Goal: Find specific page/section: Find specific page/section

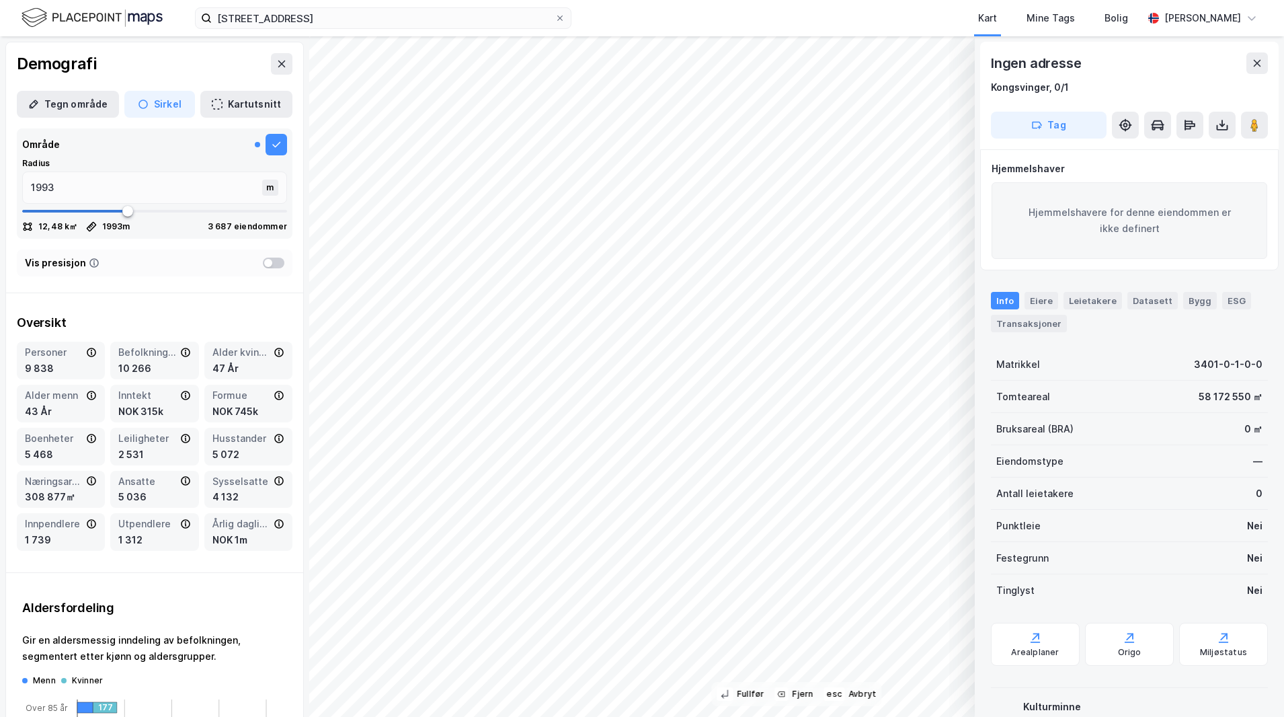
scroll to position [1344, 0]
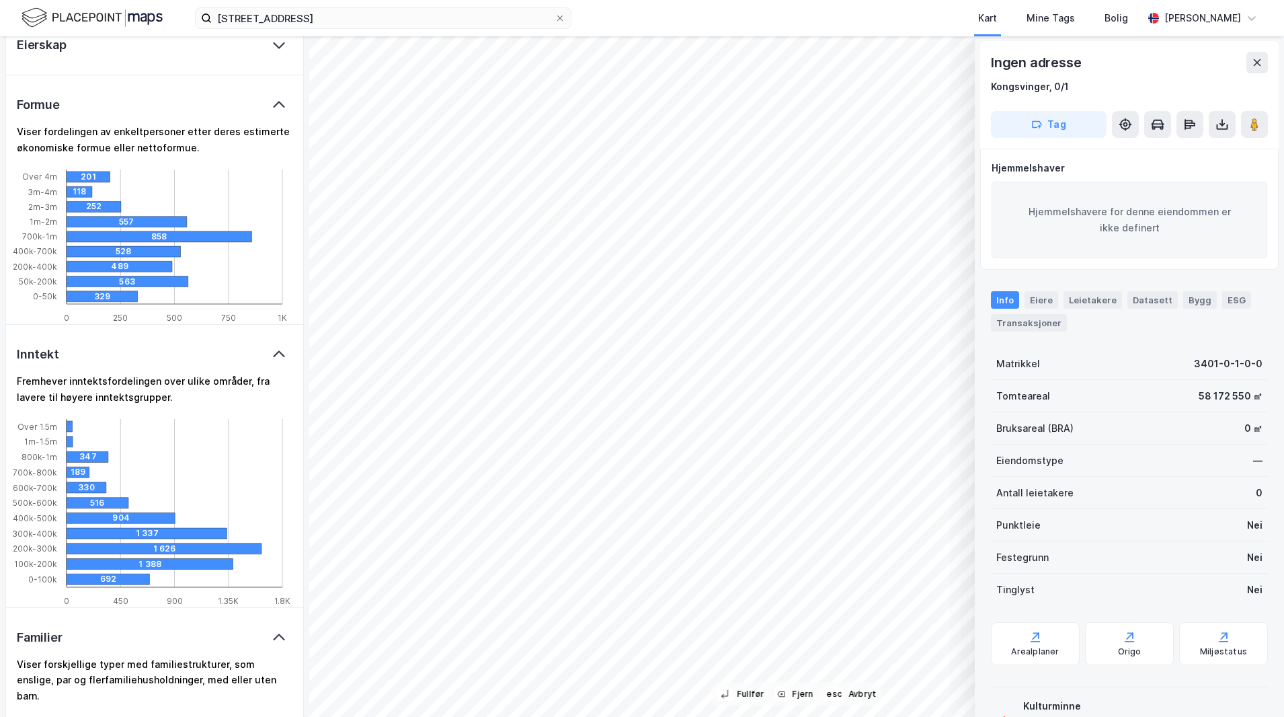
click at [177, 96] on div "Formue" at bounding box center [154, 105] width 297 height 60
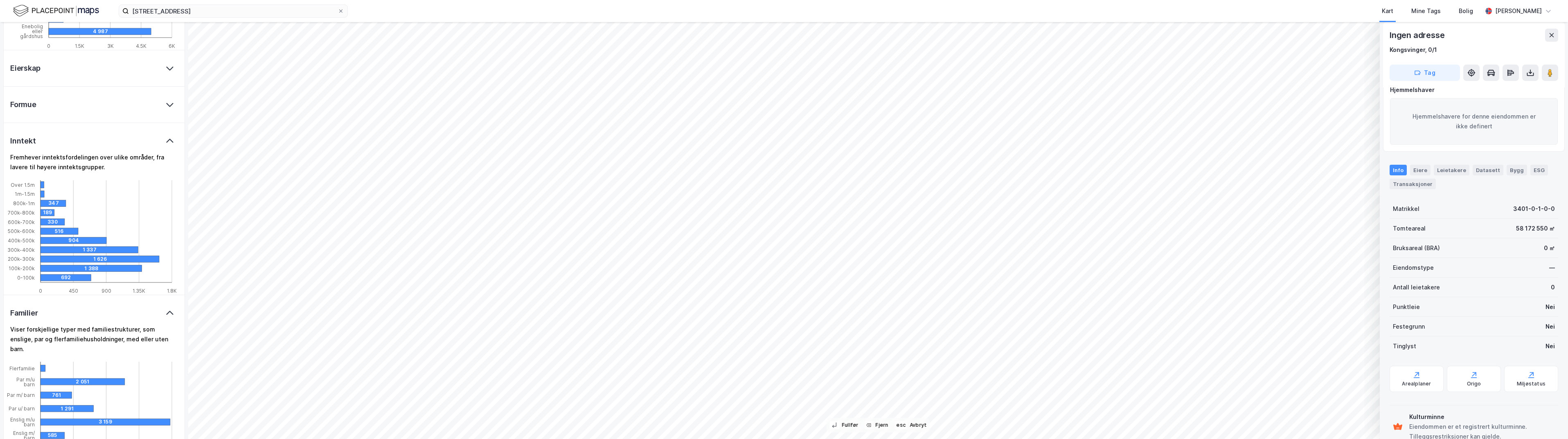
scroll to position [0, 0]
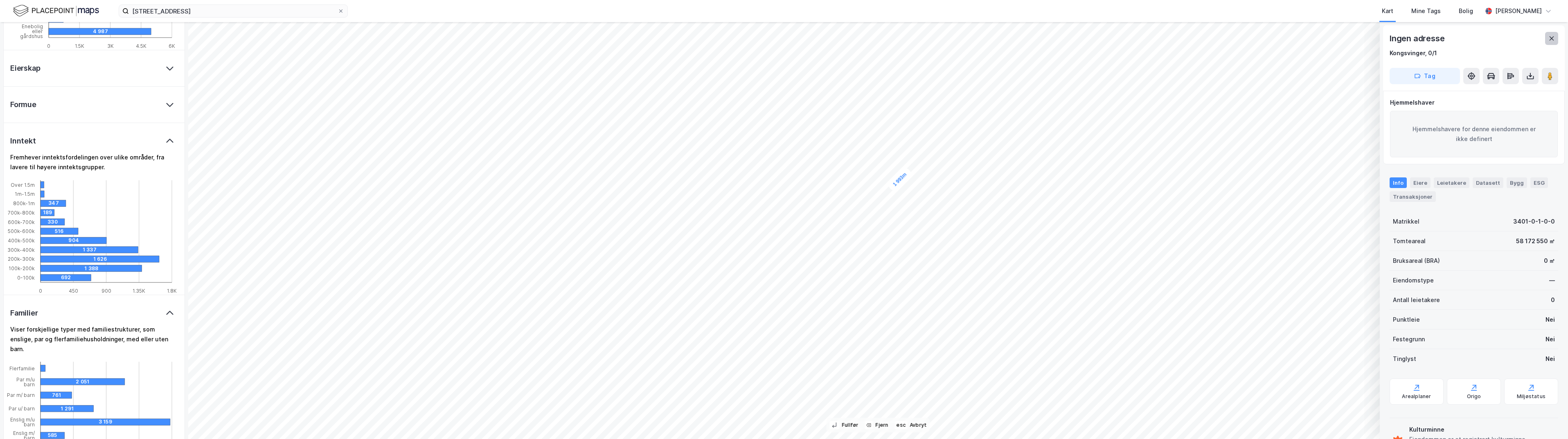
click at [781, 41] on icon at bounding box center [1552, 38] width 7 height 7
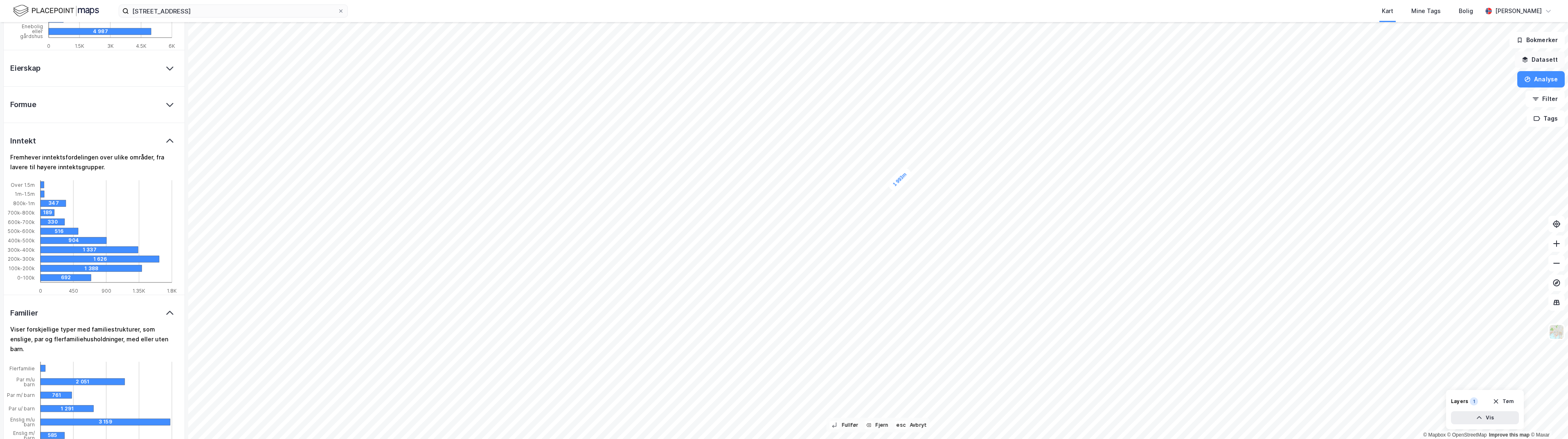
click at [781, 61] on button "Datasett" at bounding box center [1540, 60] width 50 height 16
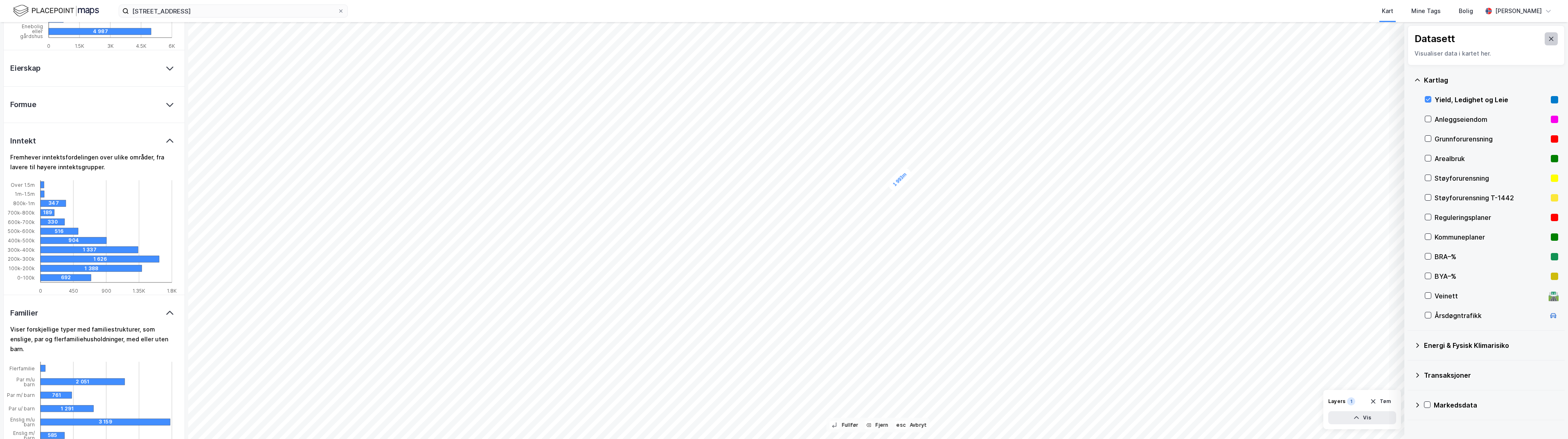
click at [781, 40] on icon at bounding box center [1551, 39] width 4 height 4
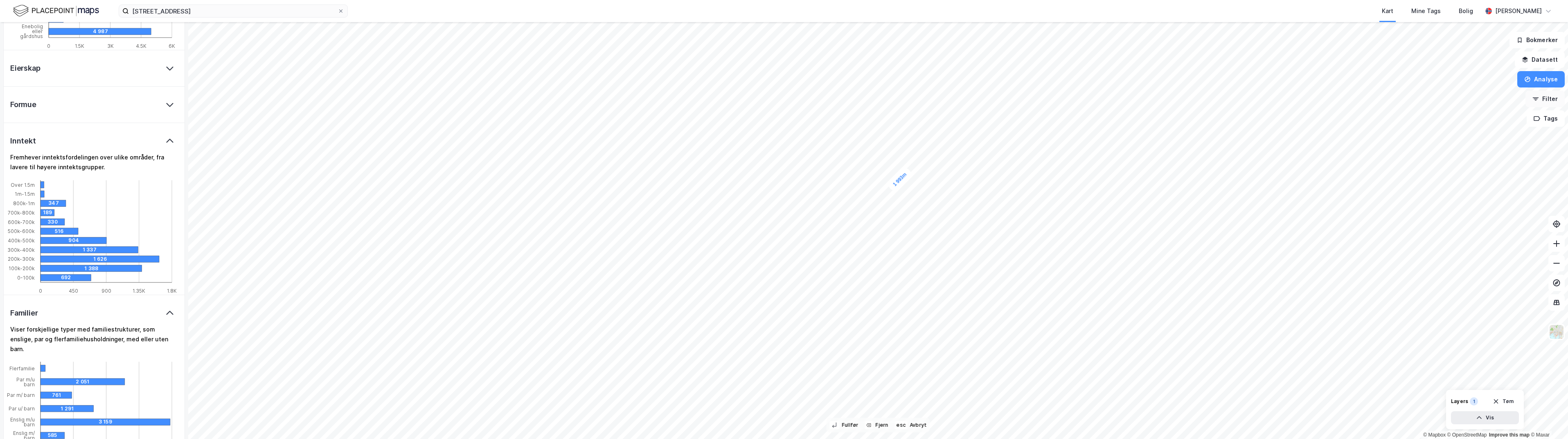
click at [781, 99] on button "Filter" at bounding box center [1545, 99] width 40 height 16
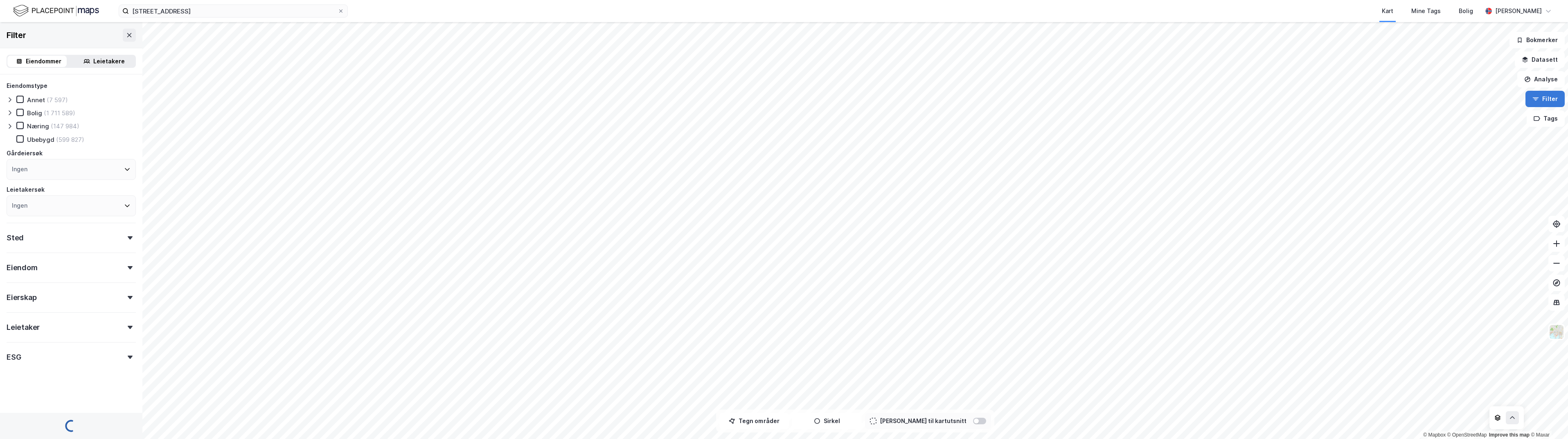
click at [781, 99] on button "Filter" at bounding box center [1545, 99] width 40 height 16
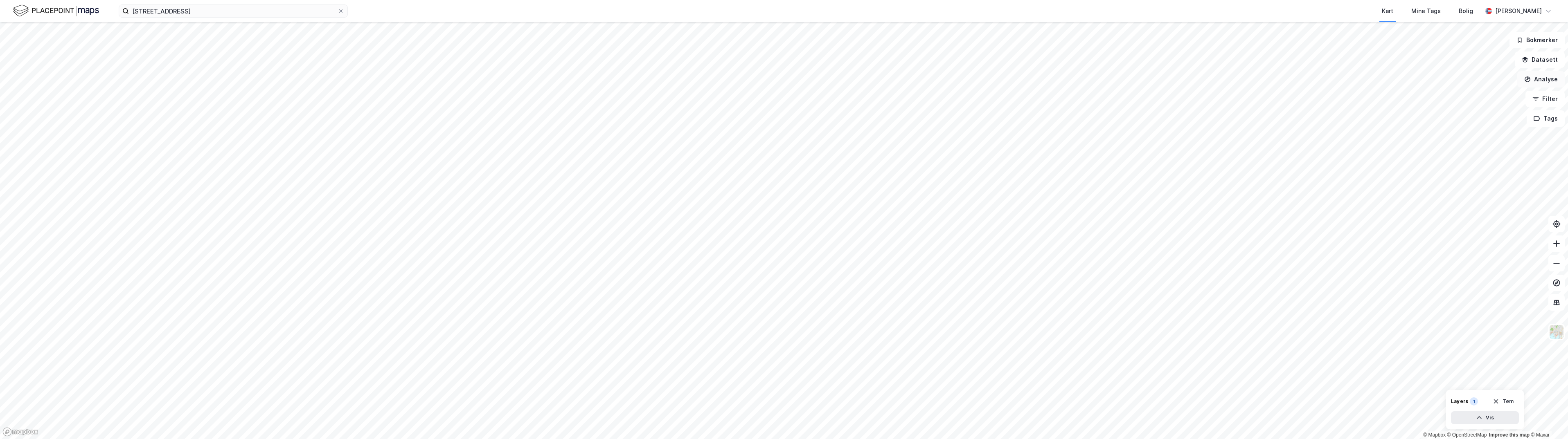
click at [781, 77] on button "Analyse" at bounding box center [1541, 79] width 47 height 16
click at [781, 134] on div "Se demografi" at bounding box center [1465, 130] width 94 height 13
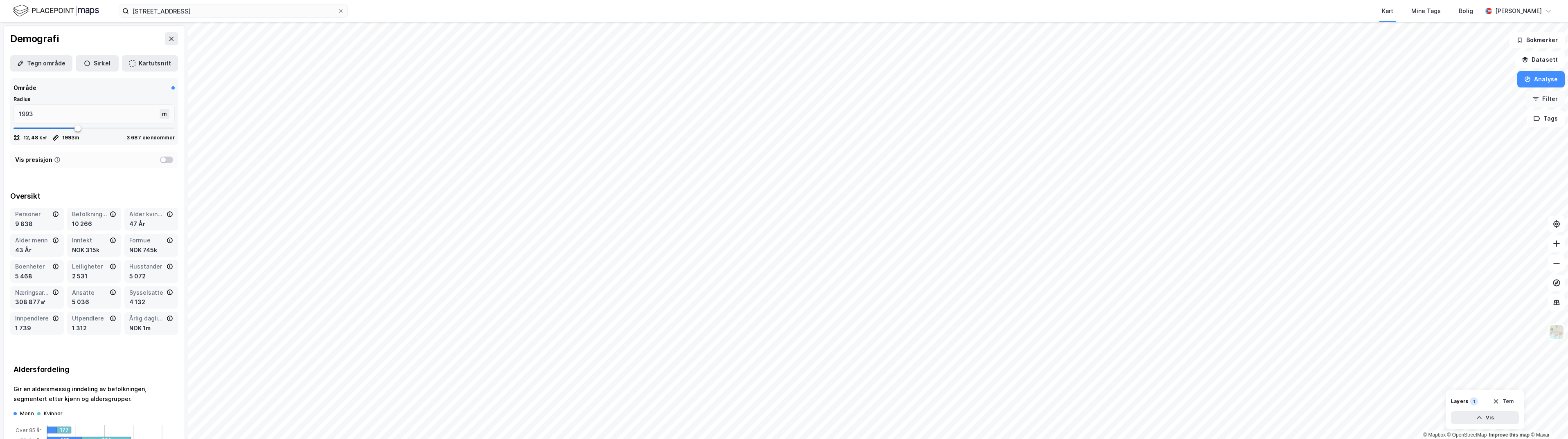
click at [781, 100] on button "Filter" at bounding box center [1545, 99] width 40 height 16
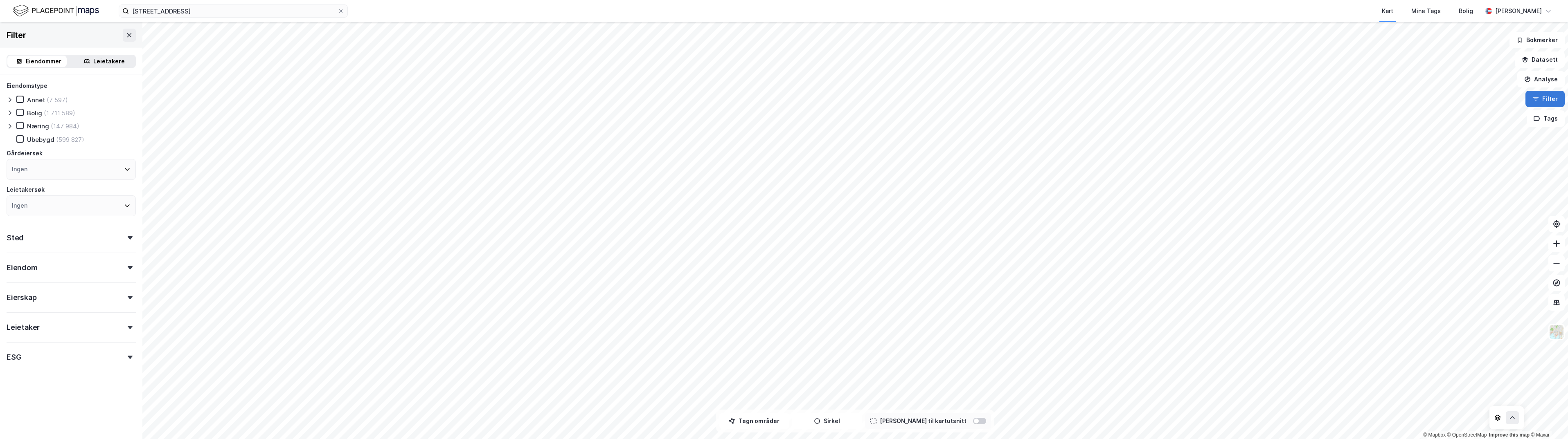
click at [781, 100] on button "Filter" at bounding box center [1545, 99] width 40 height 16
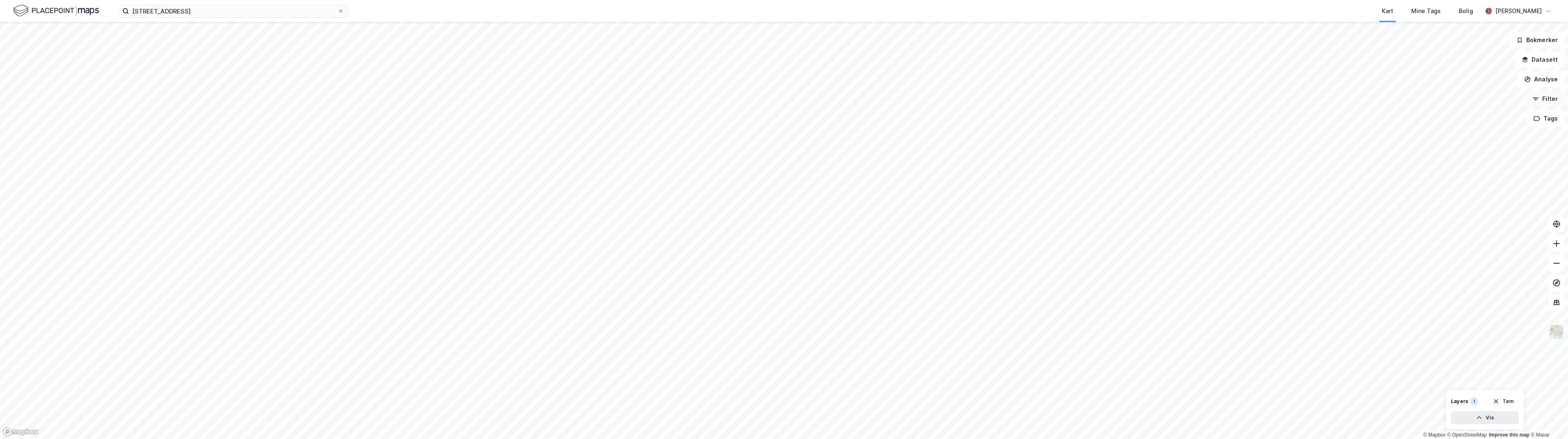
click at [781, 100] on button "Filter" at bounding box center [1545, 99] width 40 height 16
